Goal: Find specific page/section: Find specific page/section

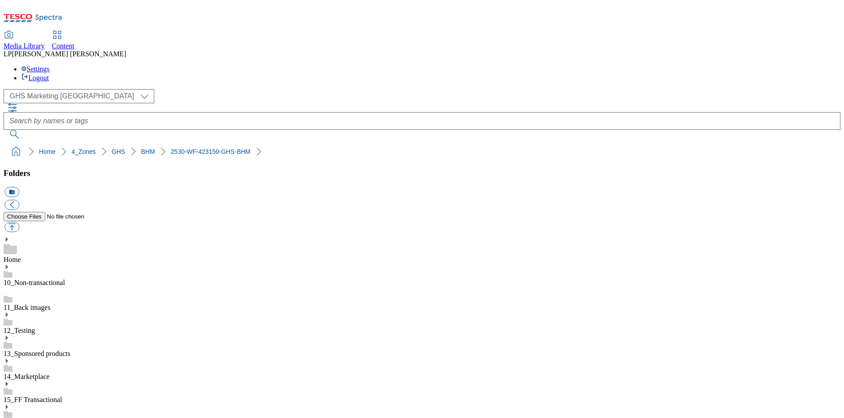
select select "flare-ghs-mktg"
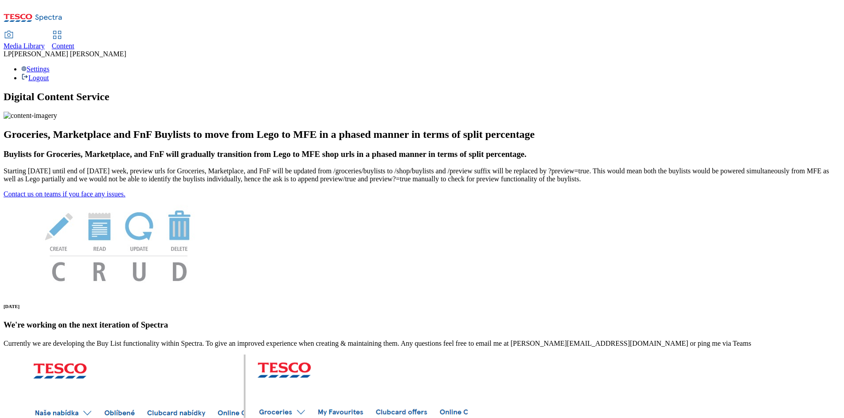
click at [74, 42] on span "Content" at bounding box center [63, 46] width 23 height 8
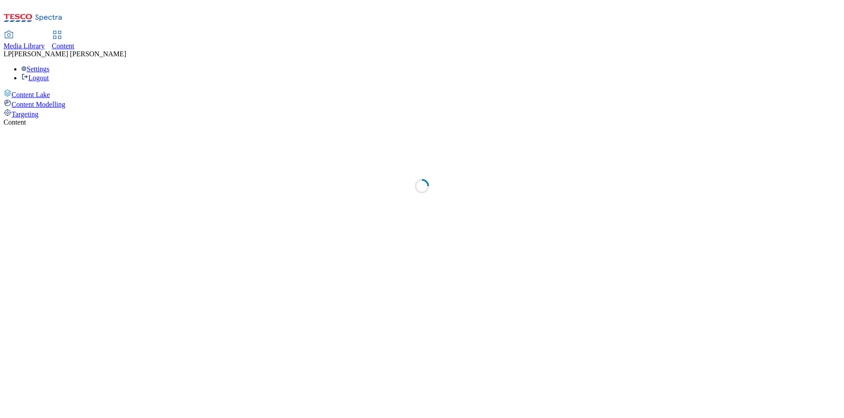
select select "phones-uk"
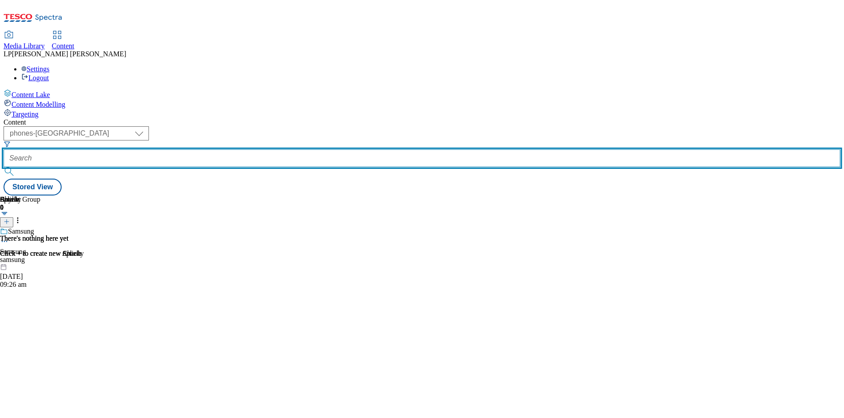
click at [246, 149] on input "text" at bounding box center [422, 158] width 837 height 18
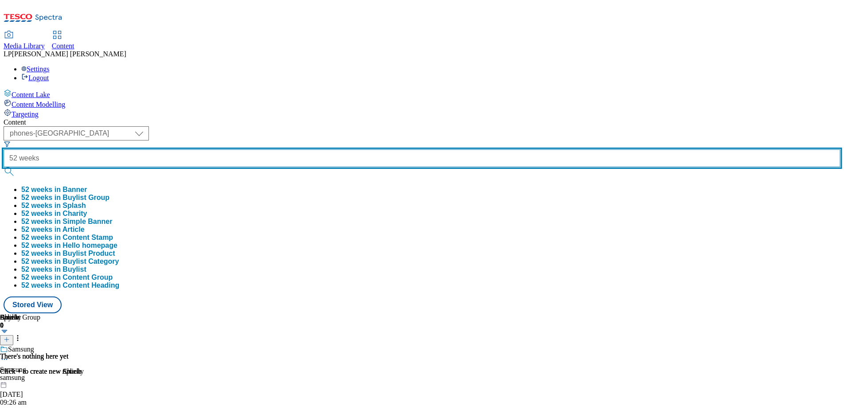
type input "52 weeks"
click at [4, 167] on button "submit" at bounding box center [10, 171] width 12 height 9
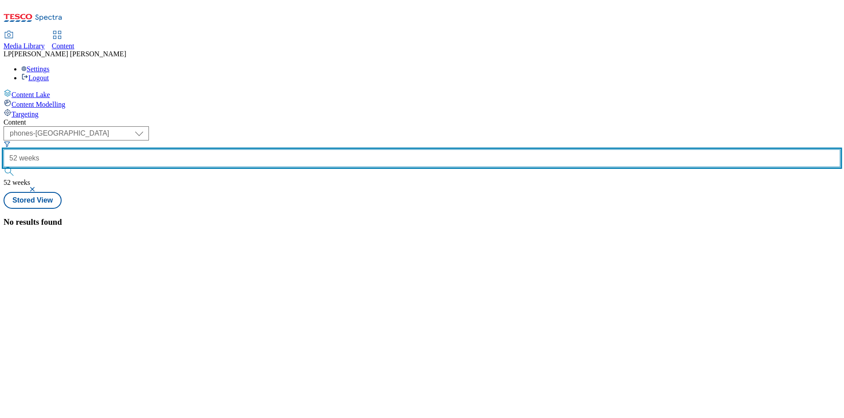
drag, startPoint x: 276, startPoint y: 69, endPoint x: 180, endPoint y: 67, distance: 96.2
click at [180, 126] on div "( optional ) dotcom-cz dotcom-hu dotcom-sk fnf-uk ghs-roi ghs-uk group-comms ig…" at bounding box center [422, 159] width 837 height 66
click at [251, 149] on input "text" at bounding box center [422, 158] width 837 height 18
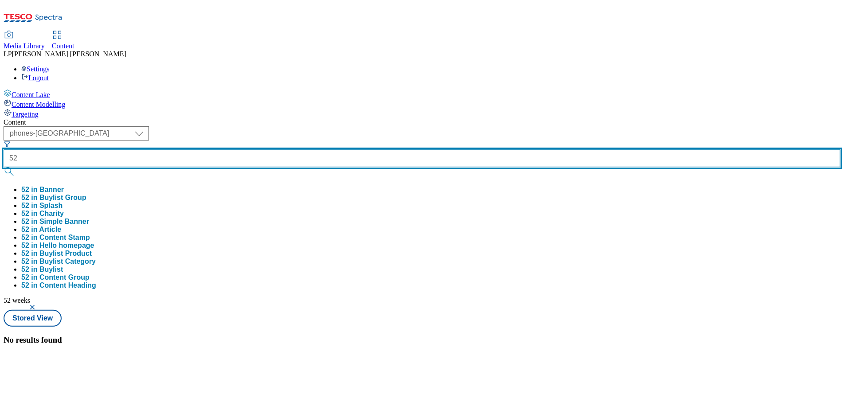
type input "52"
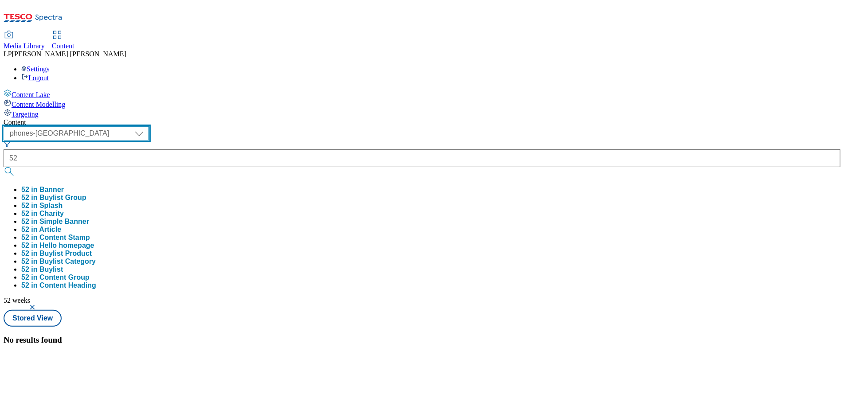
click at [149, 126] on select "dotcom-cz dotcom-hu dotcom-sk fnf-uk ghs-roi ghs-uk group-comms ighs-cz ighs-hu…" at bounding box center [76, 133] width 145 height 14
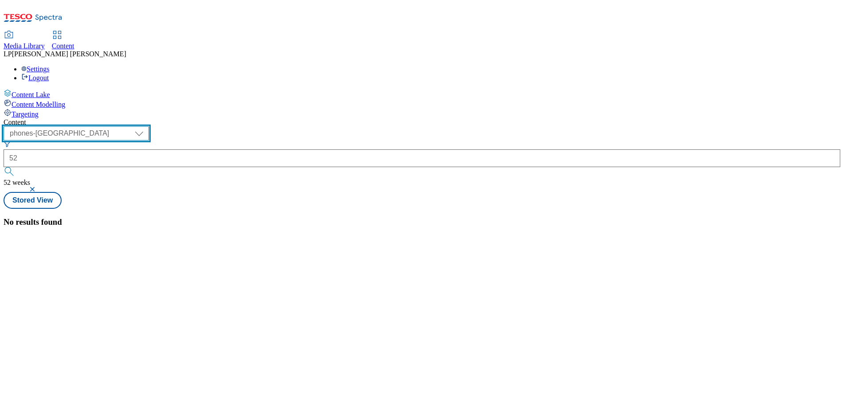
select select "ghs-roi"
click at [115, 126] on select "dotcom-cz dotcom-hu dotcom-sk fnf-uk ghs-roi ghs-uk group-comms ighs-cz ighs-hu…" at bounding box center [76, 133] width 145 height 14
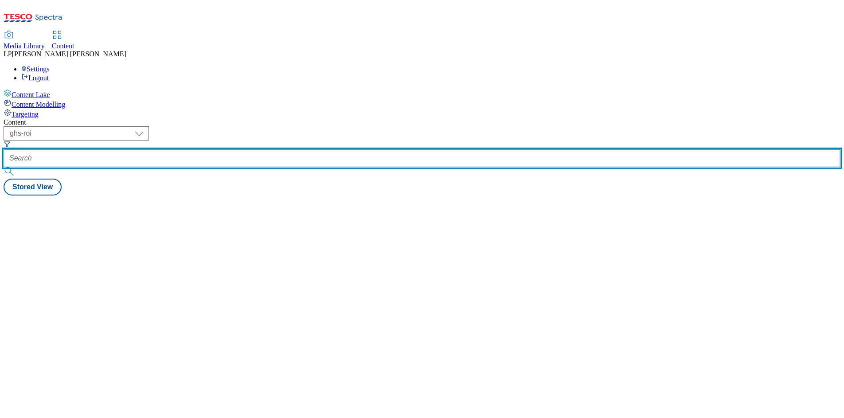
click at [255, 149] on input "text" at bounding box center [422, 158] width 837 height 18
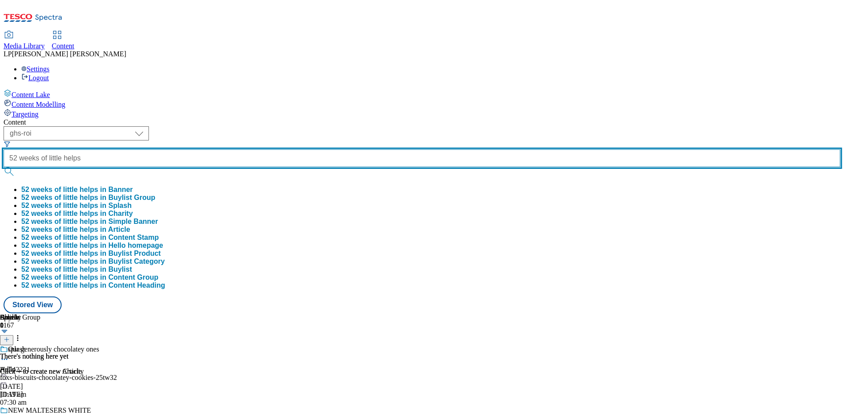
type input "52 weeks of little helps"
click at [4, 167] on button "submit" at bounding box center [10, 171] width 12 height 9
